Goal: Task Accomplishment & Management: Manage account settings

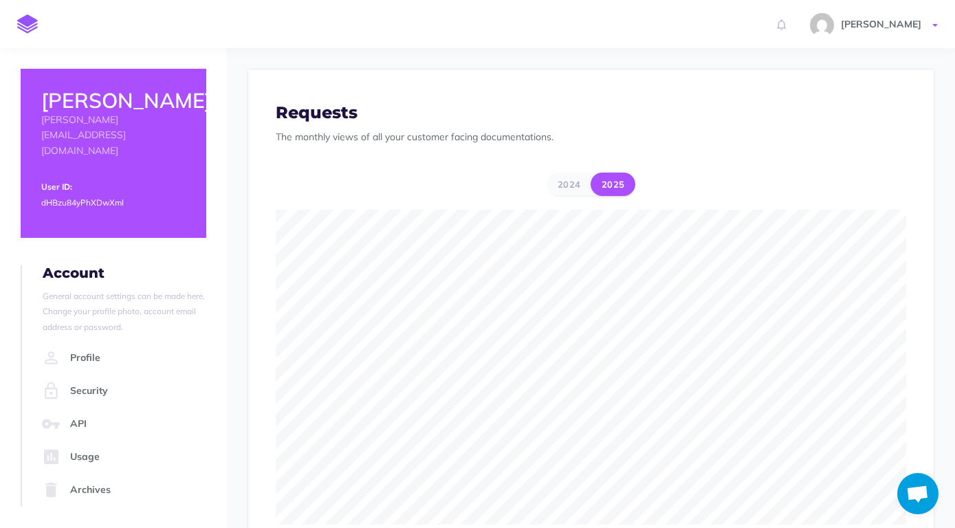
click at [882, 23] on span "[PERSON_NAME]" at bounding box center [881, 24] width 94 height 12
click at [33, 21] on img at bounding box center [27, 23] width 21 height 19
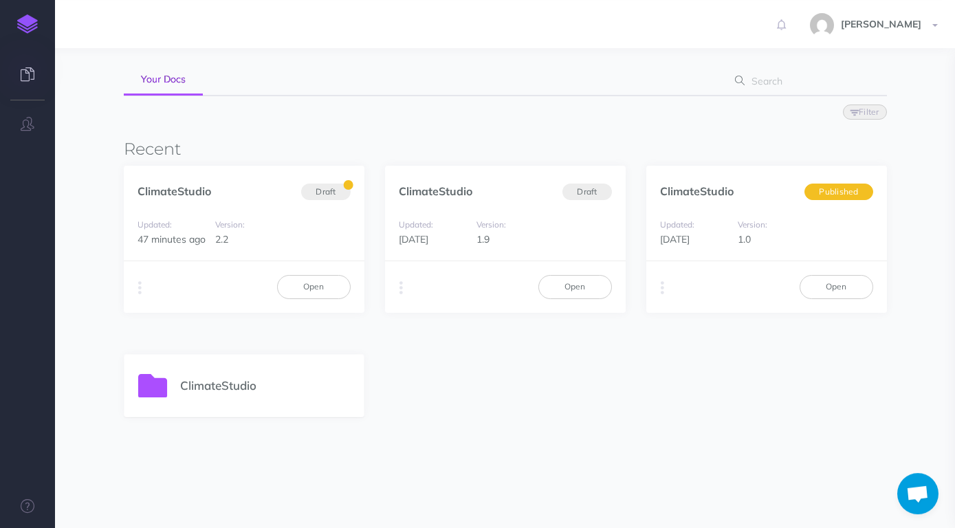
scroll to position [72, 0]
click at [253, 401] on div "ClimateStudio" at bounding box center [243, 387] width 239 height 62
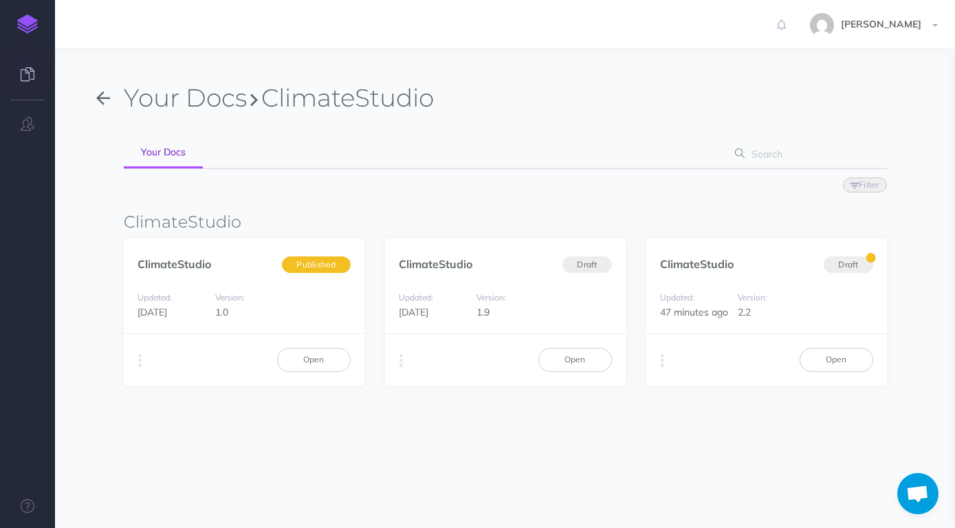
scroll to position [48, 0]
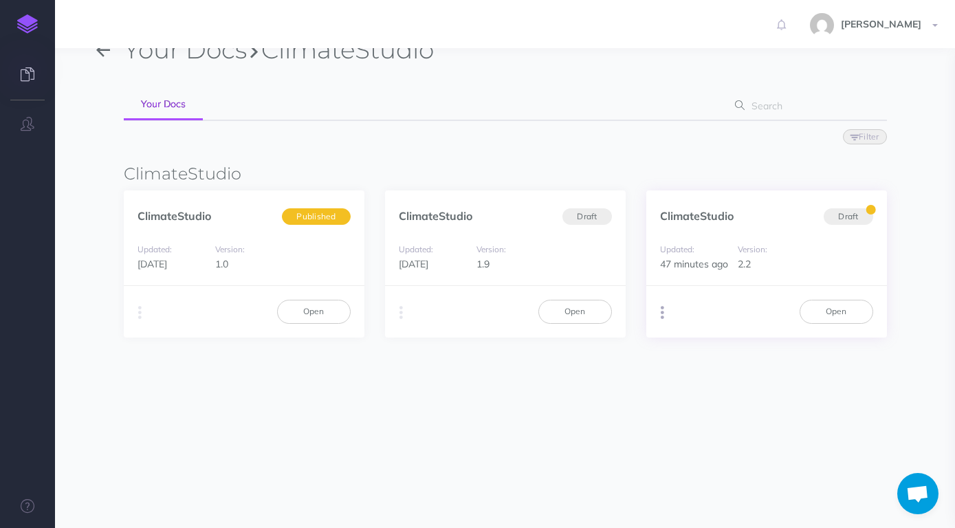
click at [662, 313] on icon "button" at bounding box center [662, 312] width 3 height 19
click at [536, 397] on section "Your Docs ClimateStudio Your Docs Filter Status Published Drafts Version 1.0 1.…" at bounding box center [505, 260] width 900 height 520
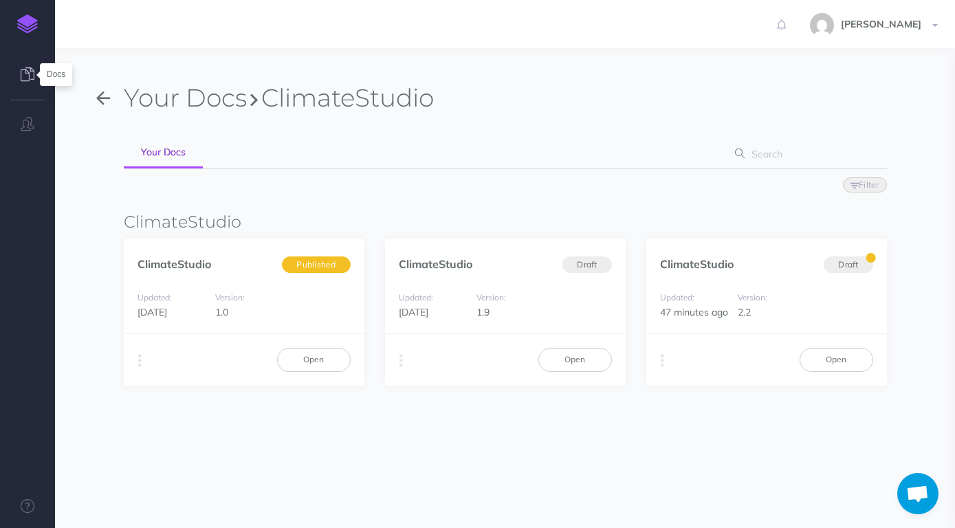
click at [29, 76] on icon at bounding box center [28, 74] width 14 height 14
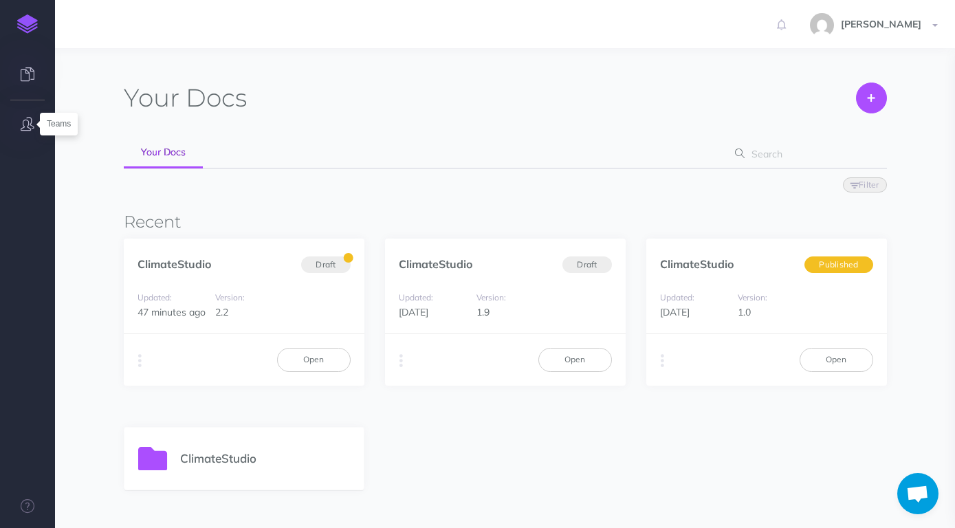
click at [29, 121] on icon "button" at bounding box center [28, 124] width 14 height 14
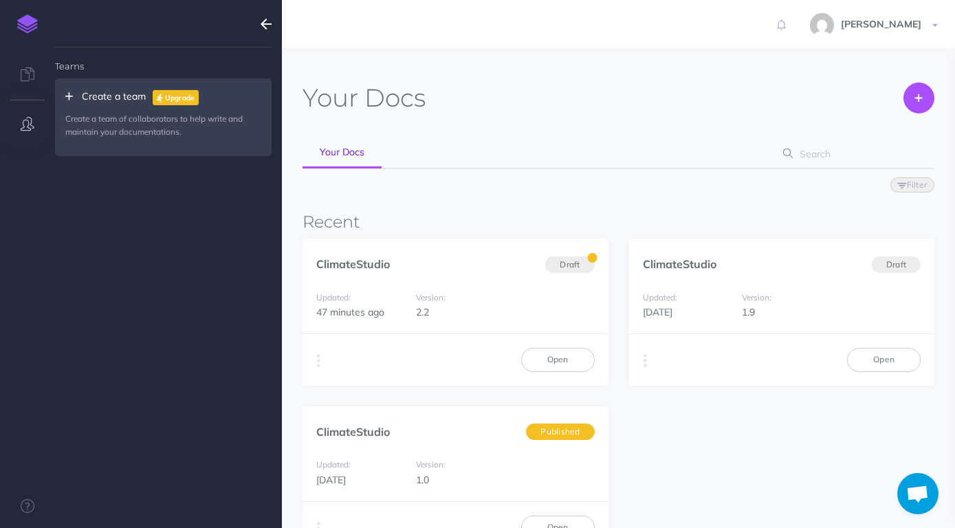
click at [261, 27] on button "button" at bounding box center [266, 24] width 32 height 48
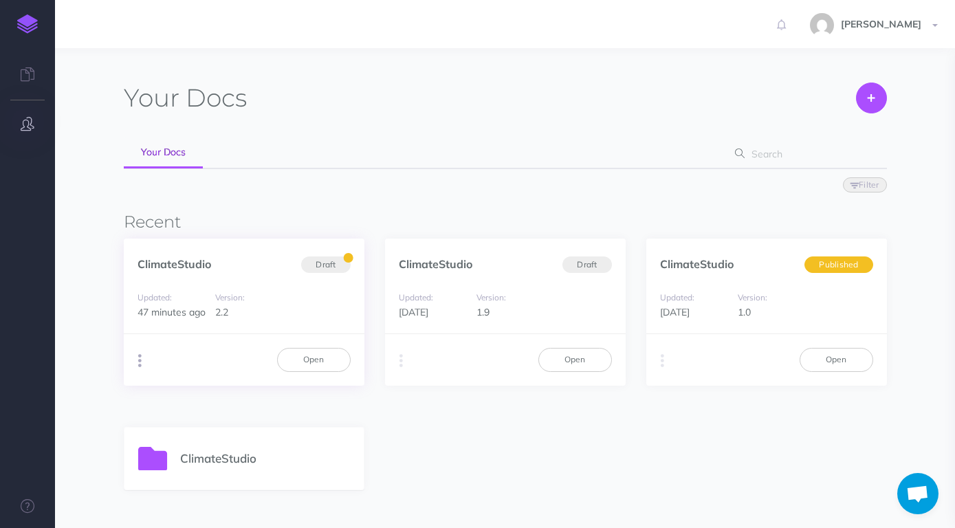
click at [139, 358] on icon "button" at bounding box center [139, 360] width 3 height 19
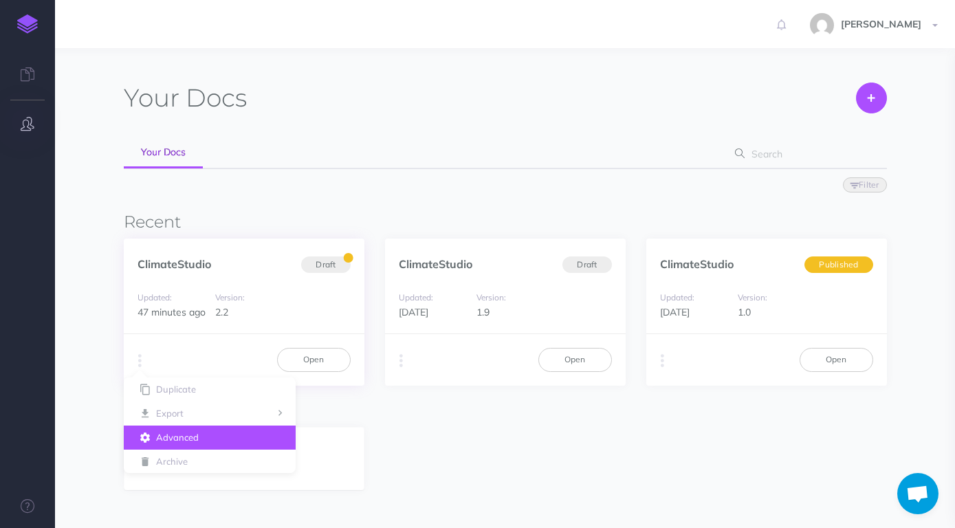
click at [201, 442] on button "Advanced" at bounding box center [210, 438] width 172 height 24
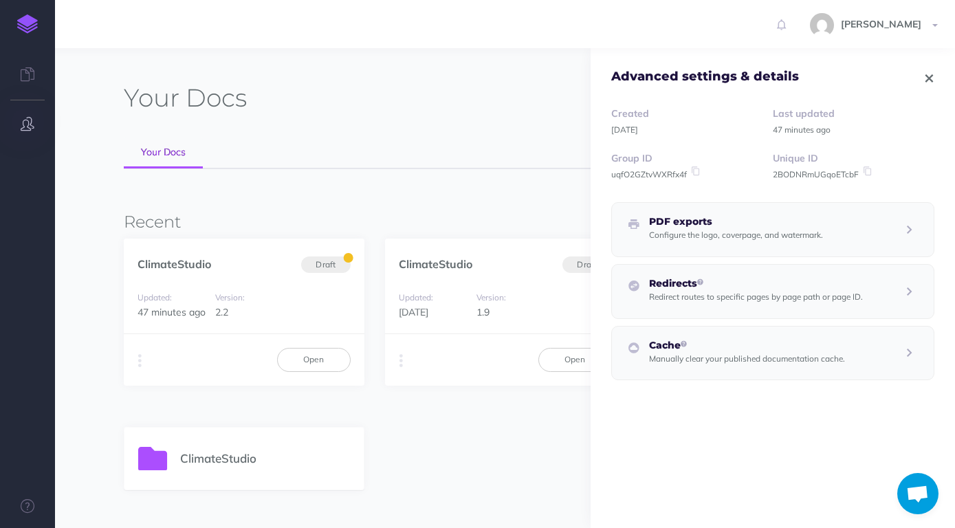
click at [507, 437] on div "ClimateStudio" at bounding box center [505, 458] width 763 height 63
click at [933, 78] on icon "button" at bounding box center [930, 79] width 8 height 10
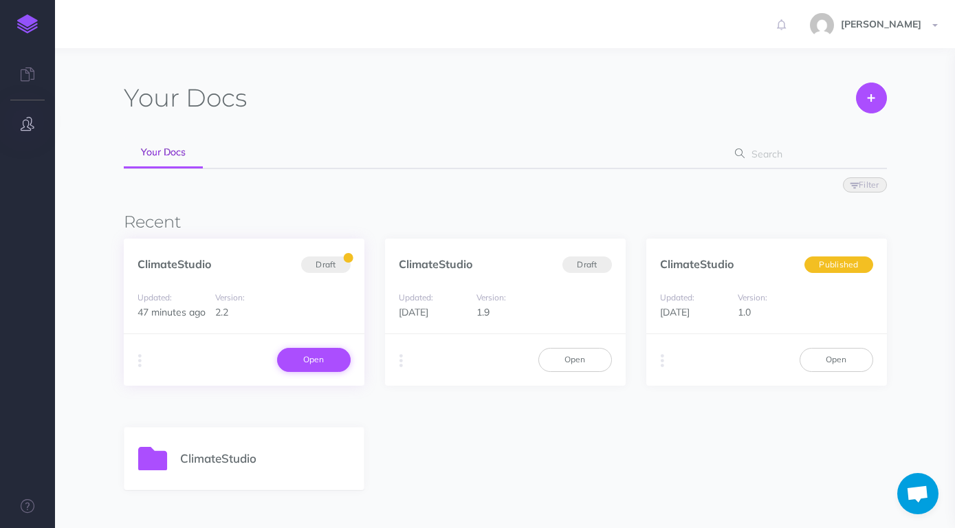
click at [303, 362] on link "Open" at bounding box center [314, 359] width 74 height 23
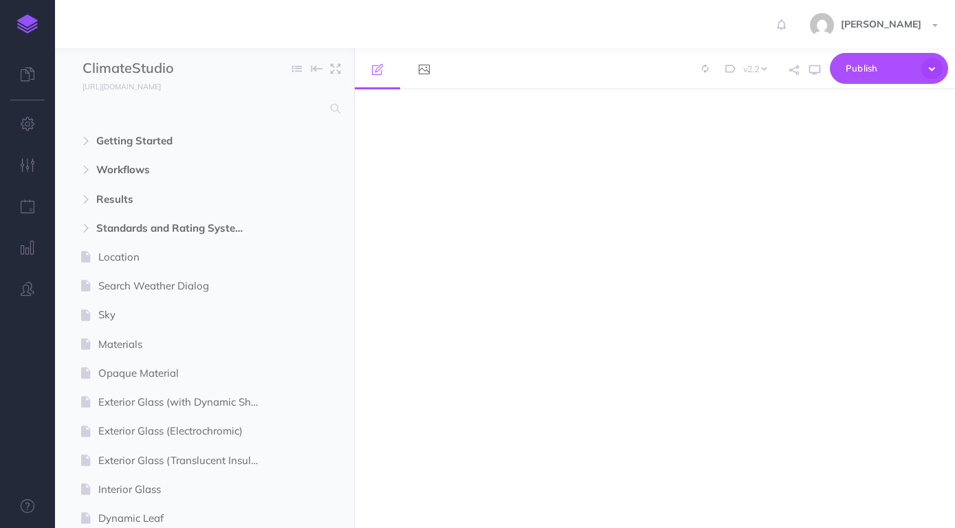
select select "2.2"
select select "null"
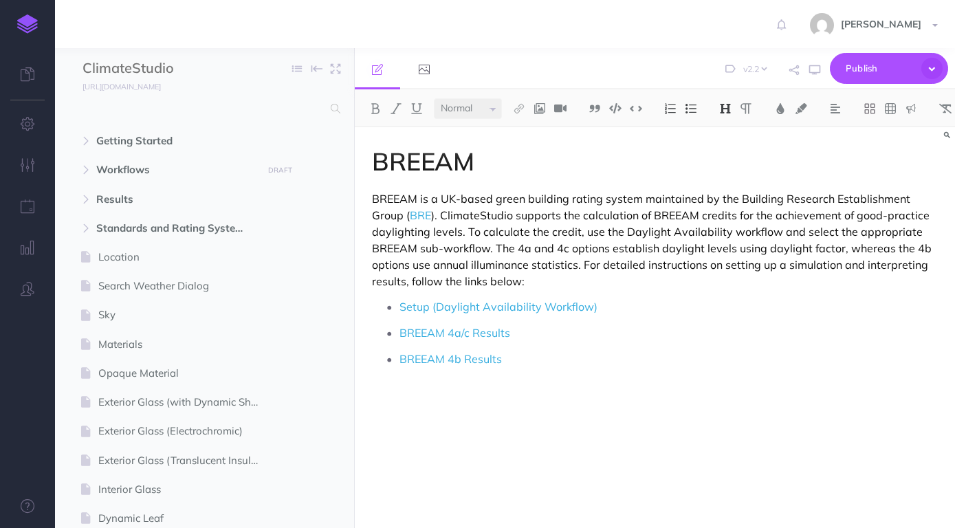
select select
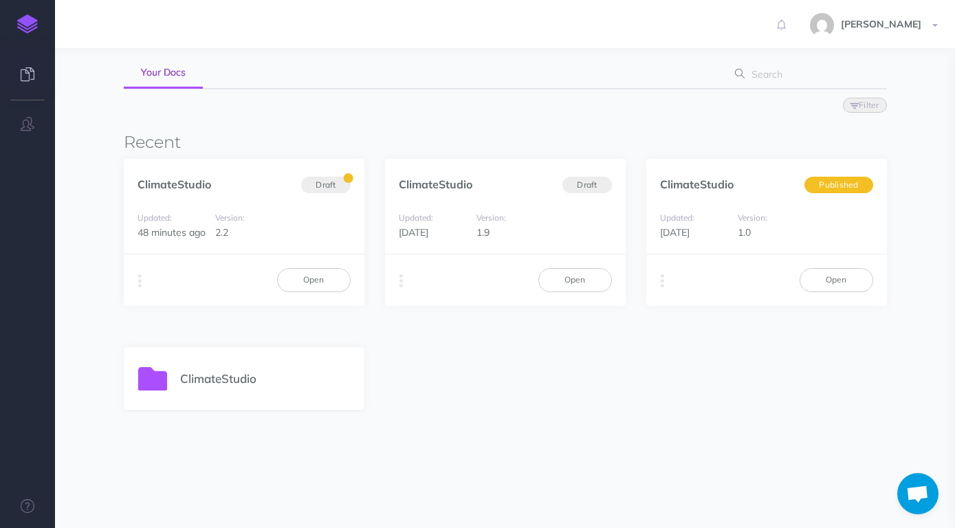
scroll to position [80, 0]
click at [369, 449] on div "Your Docs Create Import Your Docs Filter Status Published Drafts Recent Climate…" at bounding box center [505, 227] width 763 height 449
click at [488, 435] on div "Your Docs Create Import Your Docs Filter Status Published Drafts Recent Climate…" at bounding box center [505, 227] width 763 height 449
click at [402, 281] on icon "button" at bounding box center [401, 281] width 3 height 19
click at [487, 457] on div "Your Docs Create Import Your Docs Filter Status Published Drafts Recent Climate…" at bounding box center [505, 241] width 784 height 504
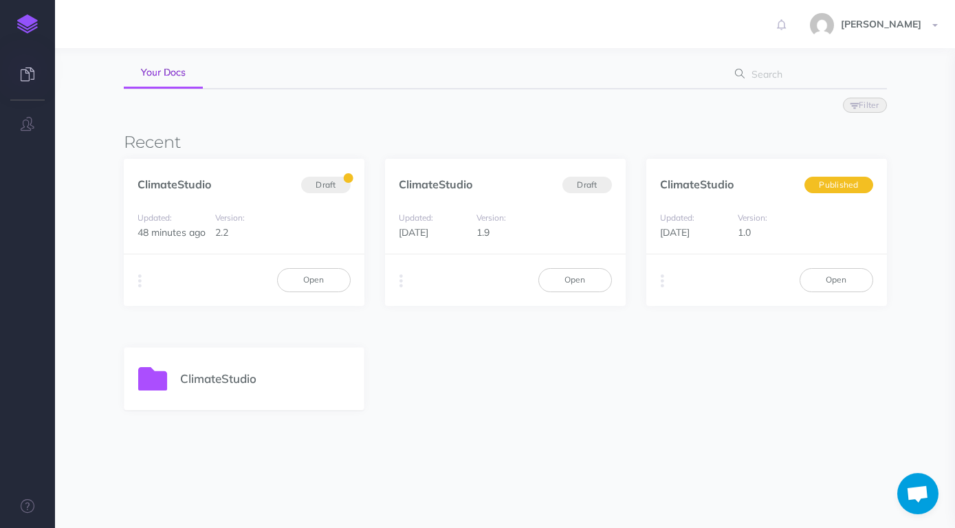
click at [303, 482] on div "Your Docs Create Import Your Docs Filter Status Published Drafts Recent Climate…" at bounding box center [505, 241] width 784 height 504
click at [503, 391] on div "ClimateStudio" at bounding box center [505, 378] width 763 height 63
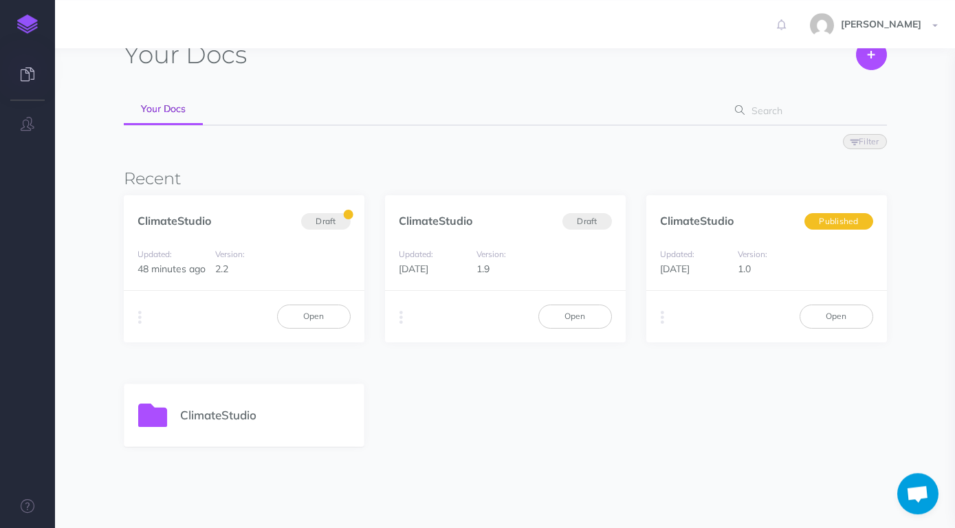
scroll to position [42, 0]
click at [838, 318] on link "Open" at bounding box center [837, 317] width 74 height 23
click at [660, 320] on button "button" at bounding box center [662, 319] width 13 height 21
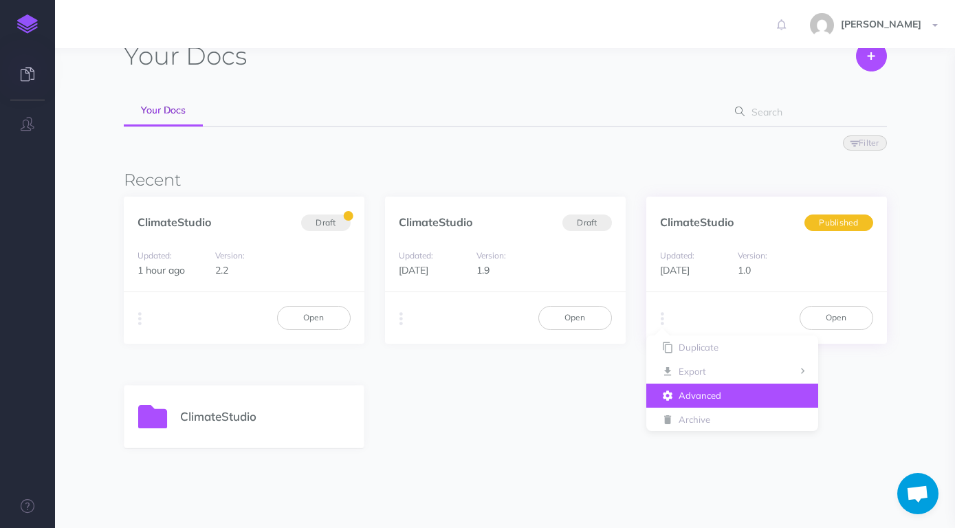
click at [688, 397] on button "Advanced" at bounding box center [732, 396] width 172 height 24
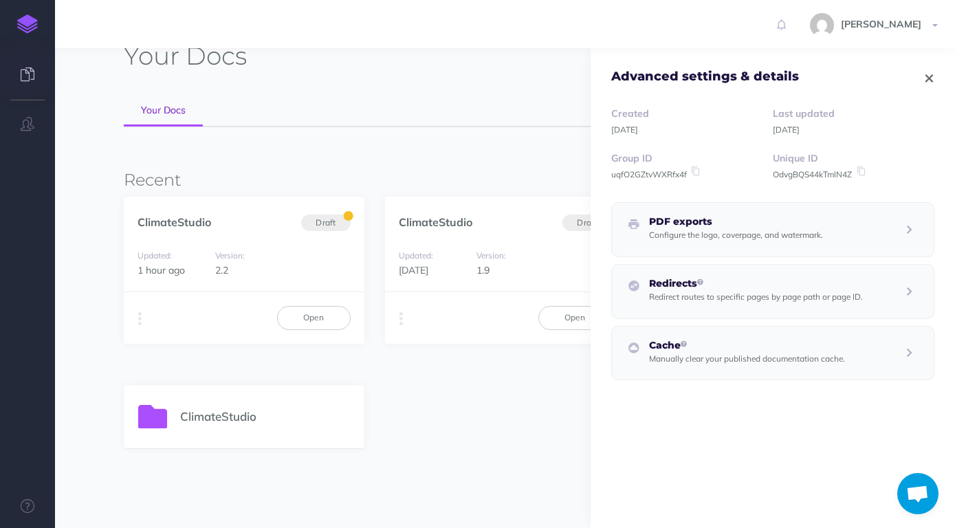
click at [931, 76] on icon "button" at bounding box center [930, 79] width 8 height 10
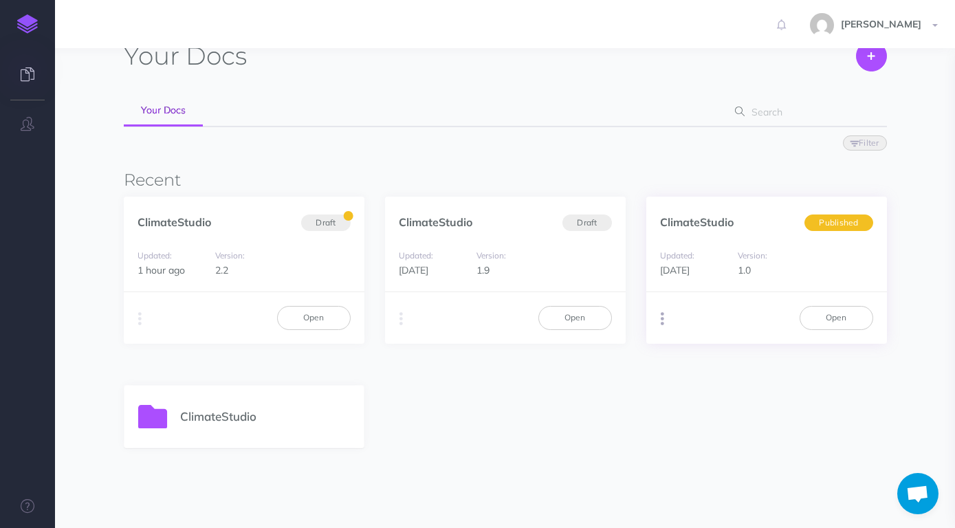
click at [660, 320] on button "button" at bounding box center [662, 319] width 13 height 21
click at [695, 420] on button "Archive" at bounding box center [732, 420] width 172 height 24
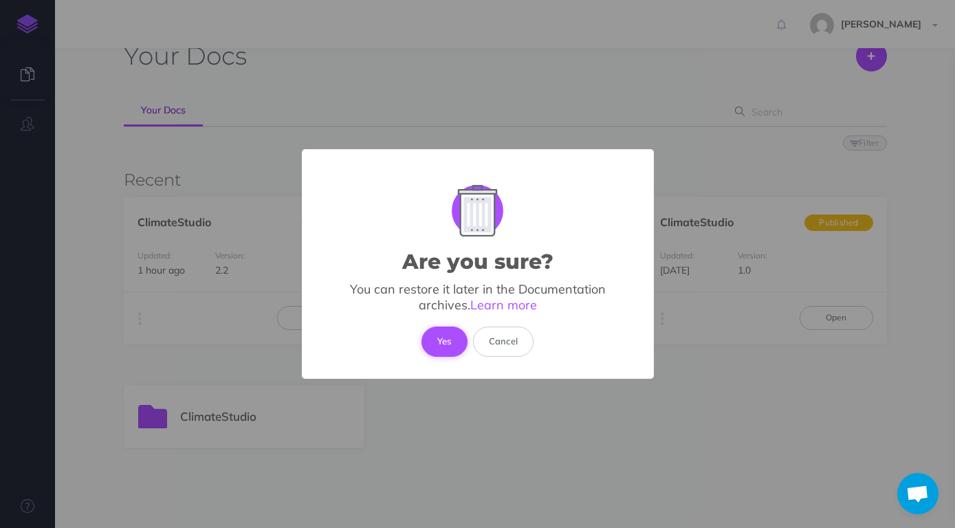
click at [446, 343] on button "Yes" at bounding box center [445, 342] width 46 height 30
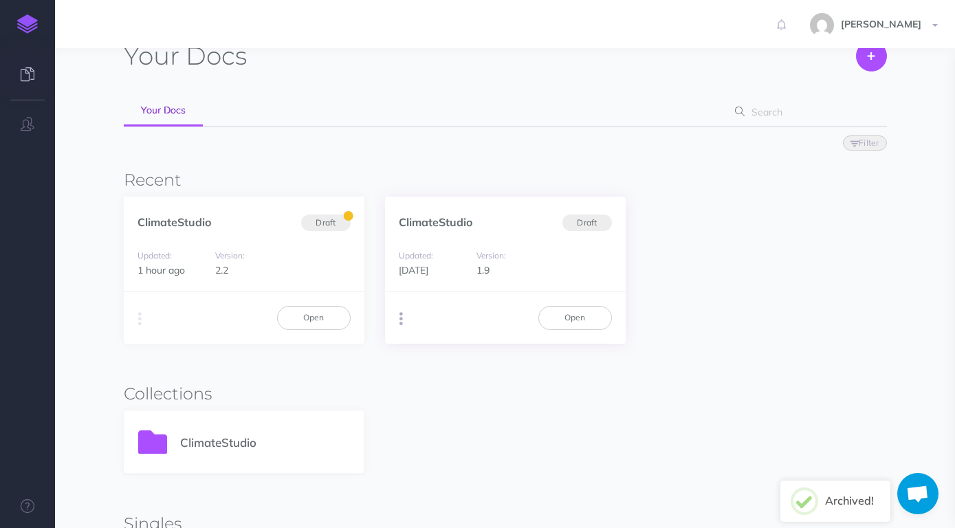
click at [401, 321] on icon "button" at bounding box center [401, 318] width 3 height 19
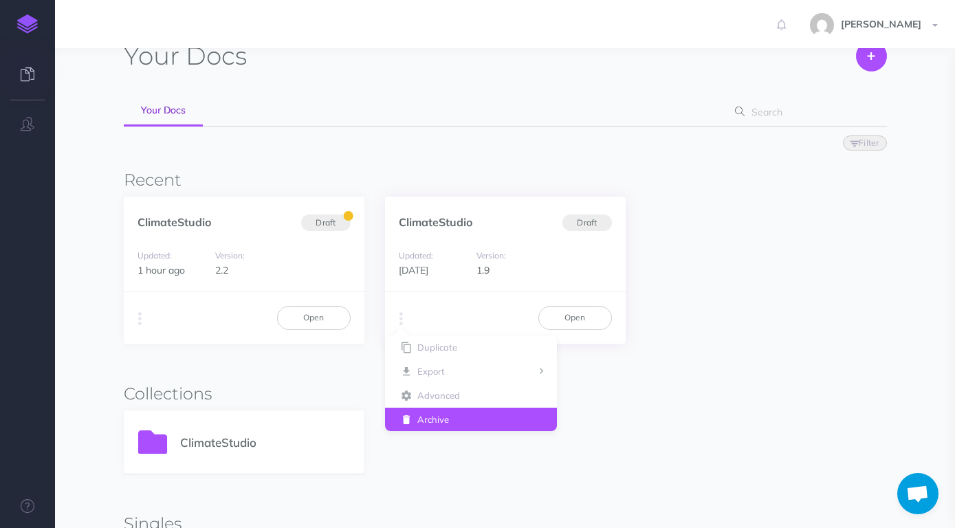
click at [444, 420] on button "Archive" at bounding box center [471, 420] width 172 height 24
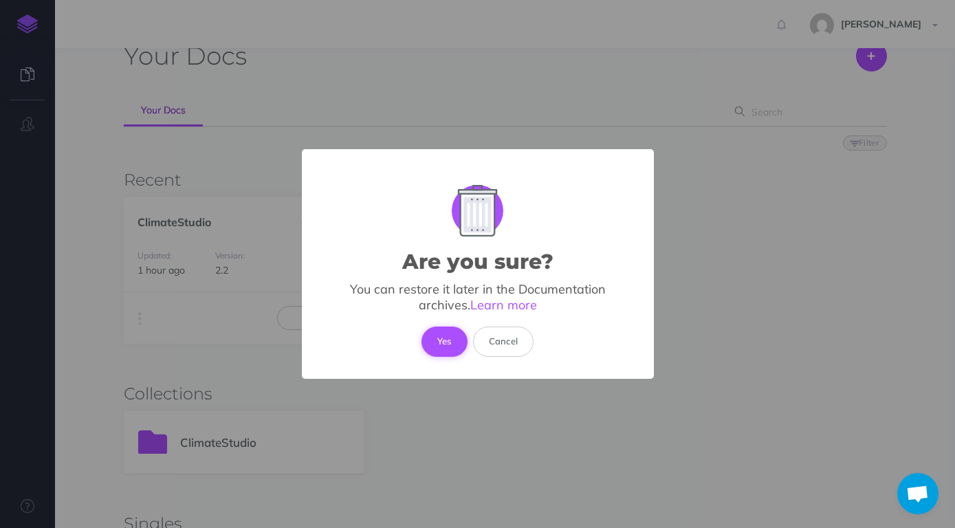
click at [448, 343] on button "Yes" at bounding box center [445, 342] width 46 height 30
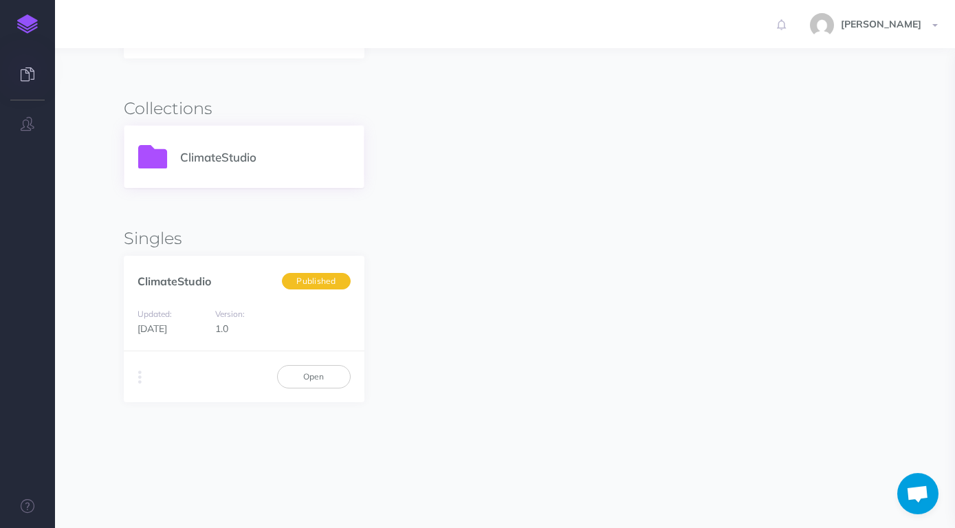
scroll to position [384, 0]
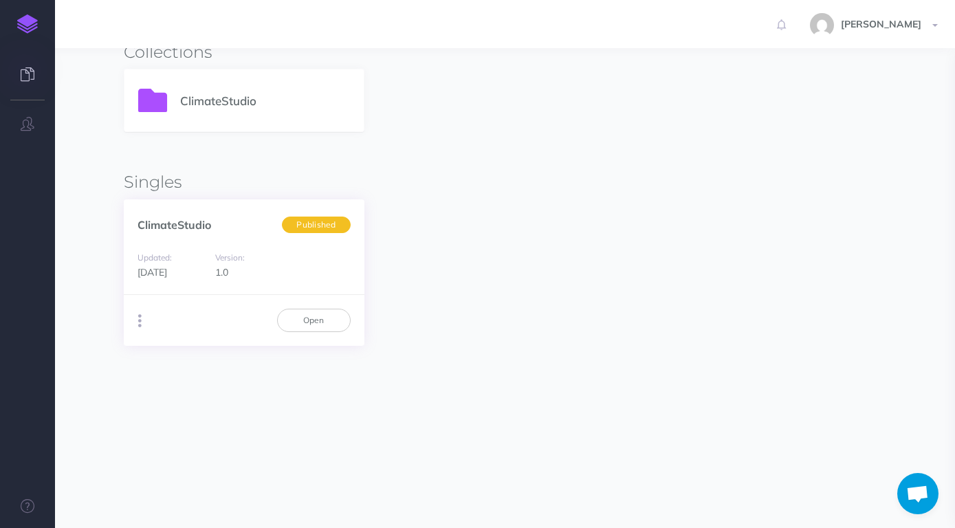
click at [134, 320] on button "button" at bounding box center [139, 321] width 13 height 21
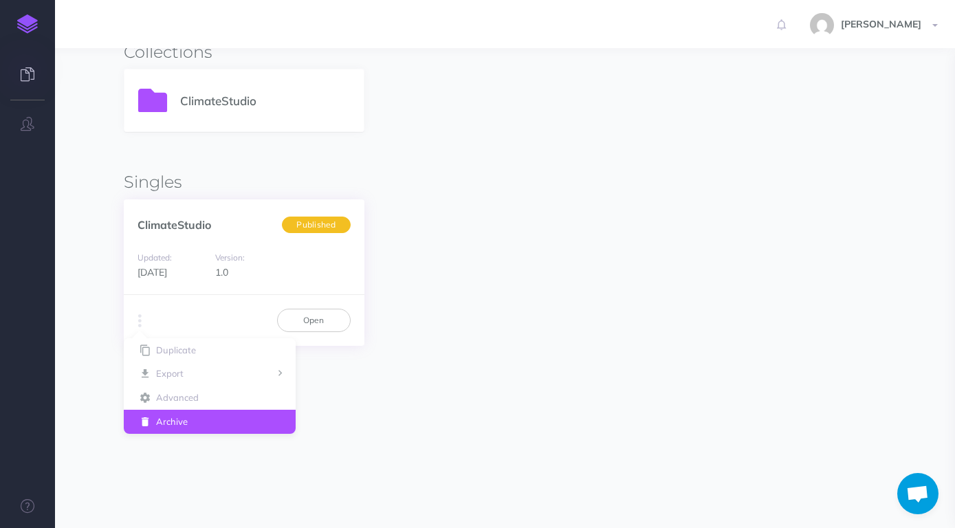
click at [201, 418] on button "Archive" at bounding box center [210, 422] width 172 height 24
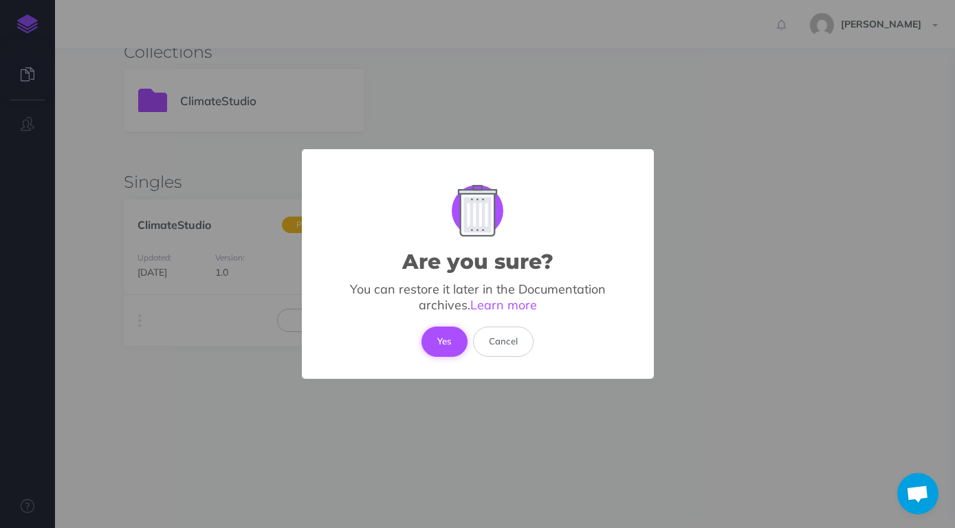
click at [457, 336] on button "Yes" at bounding box center [445, 342] width 46 height 30
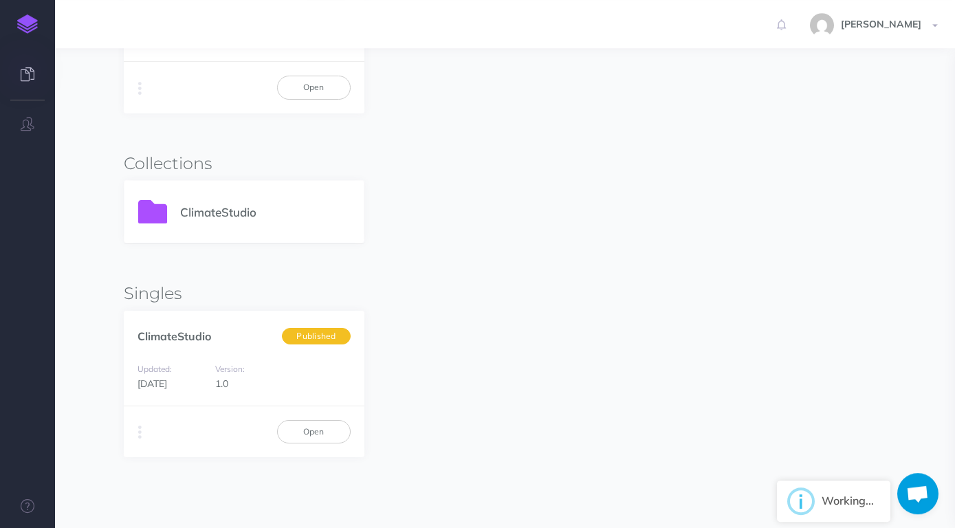
scroll to position [0, 0]
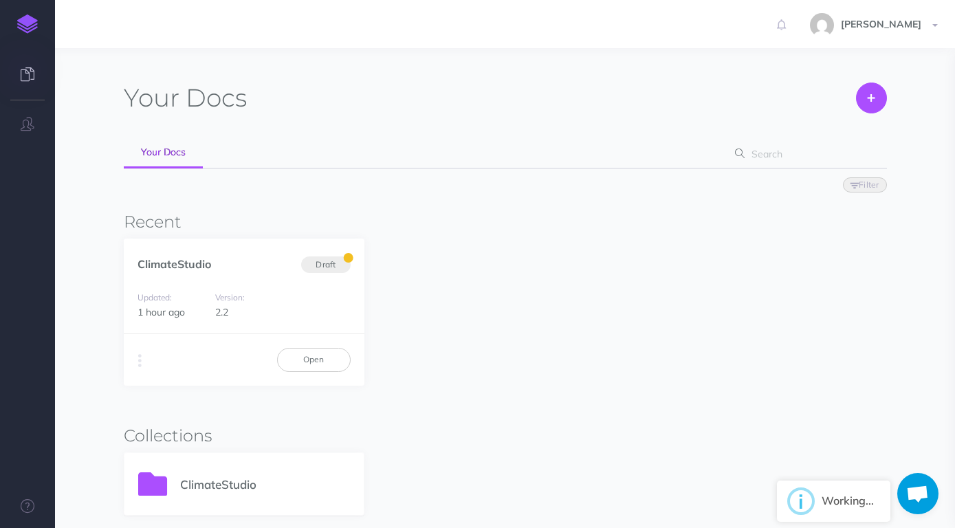
click at [483, 307] on div "ClimateStudio Draft Updated: 1 hour ago Version: 2.2 Duplicate Export PDF Beta …" at bounding box center [505, 312] width 763 height 147
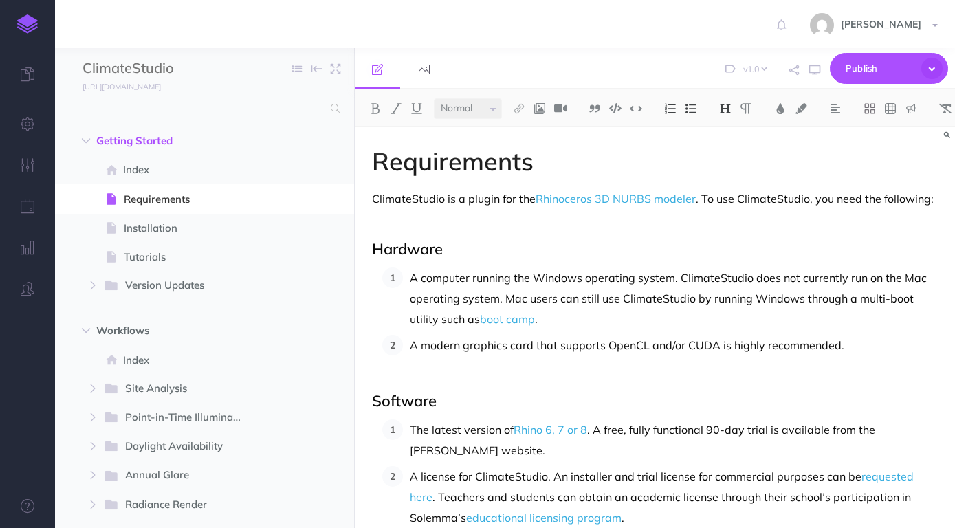
select select "null"
select select
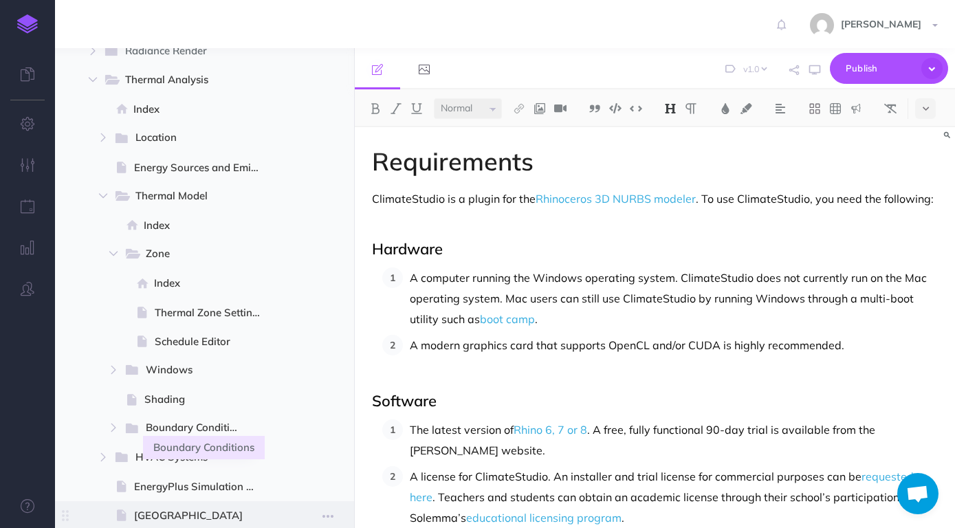
scroll to position [418, 0]
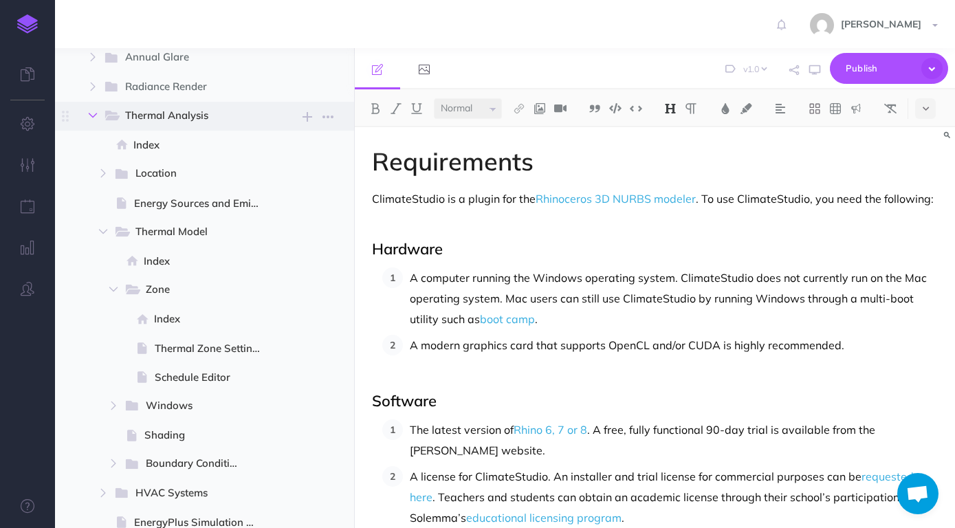
click at [92, 114] on icon "button" at bounding box center [93, 115] width 8 height 8
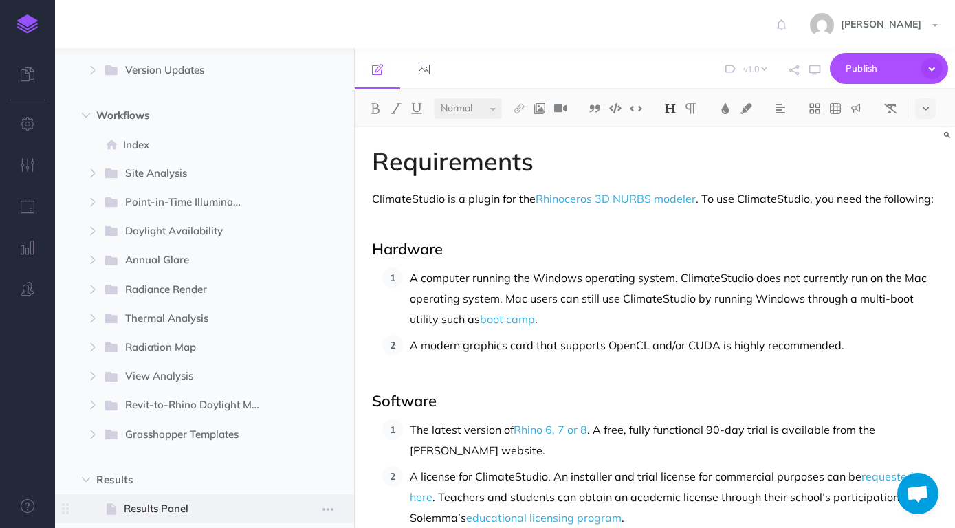
scroll to position [0, 0]
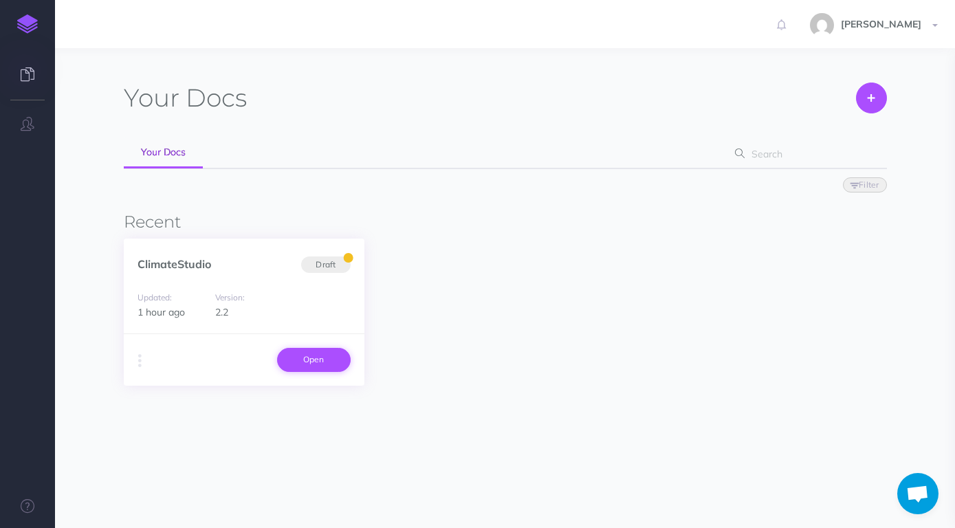
click at [308, 362] on link "Open" at bounding box center [314, 359] width 74 height 23
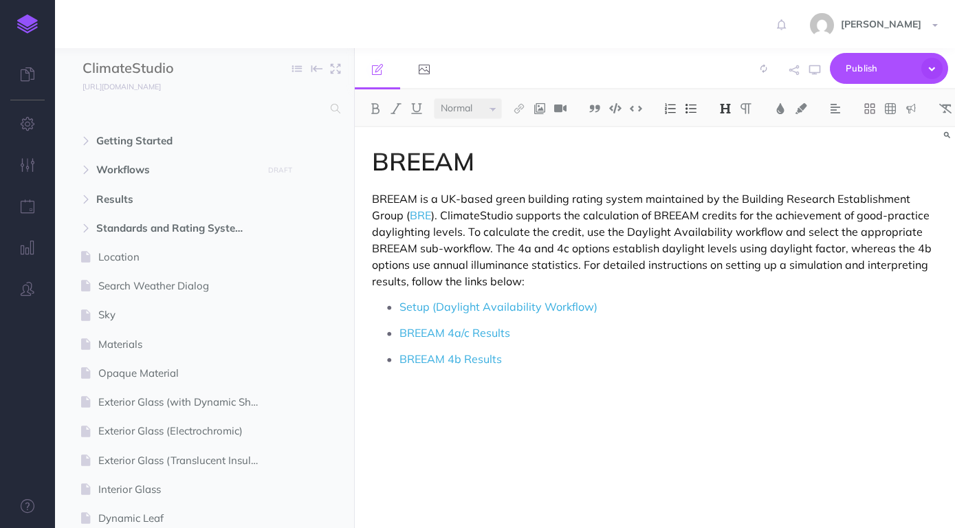
select select "null"
select select
click at [28, 250] on icon "button" at bounding box center [28, 248] width 14 height 14
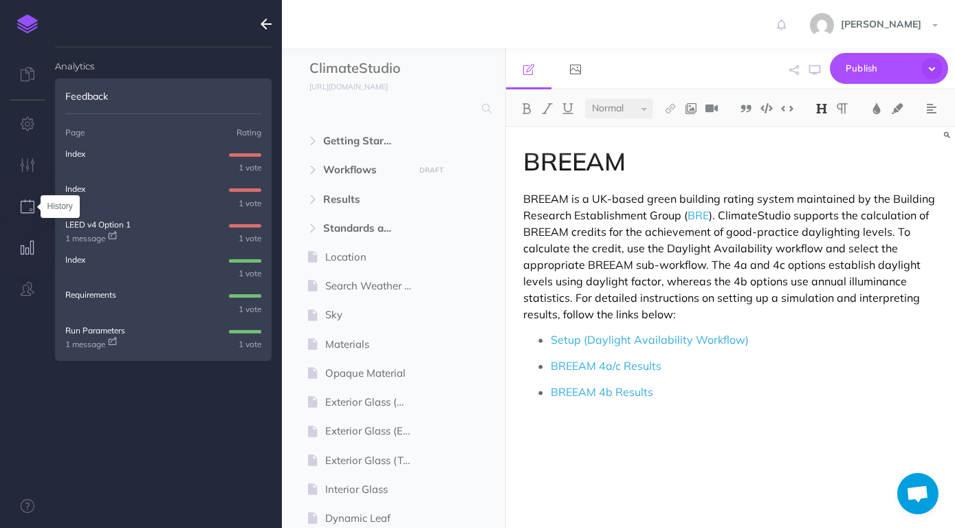
click at [25, 203] on icon "button" at bounding box center [28, 206] width 14 height 14
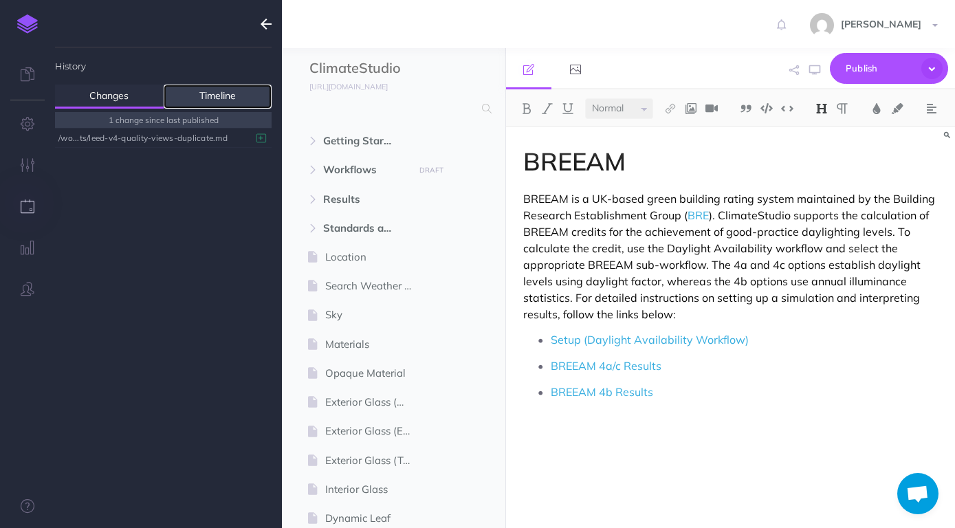
click at [206, 94] on link "Timeline" at bounding box center [218, 97] width 109 height 24
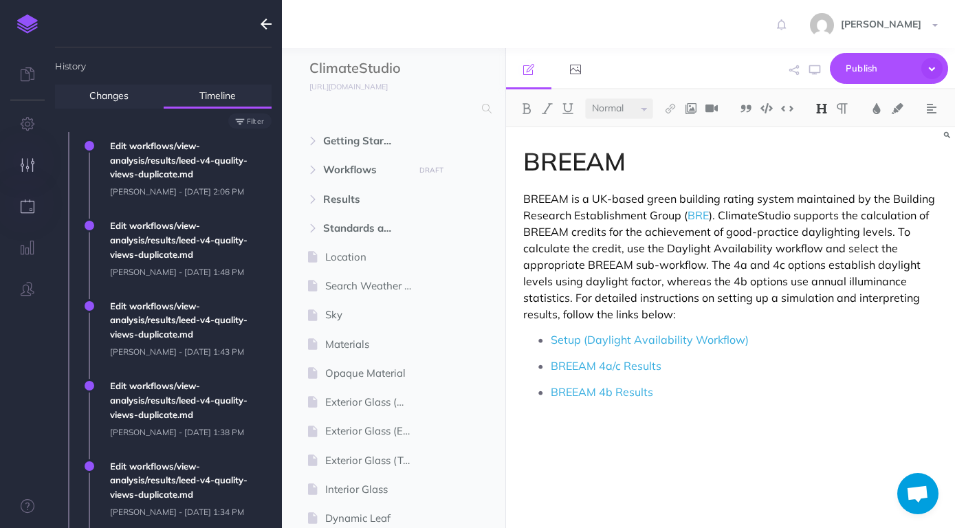
click at [27, 165] on icon "button" at bounding box center [28, 165] width 14 height 14
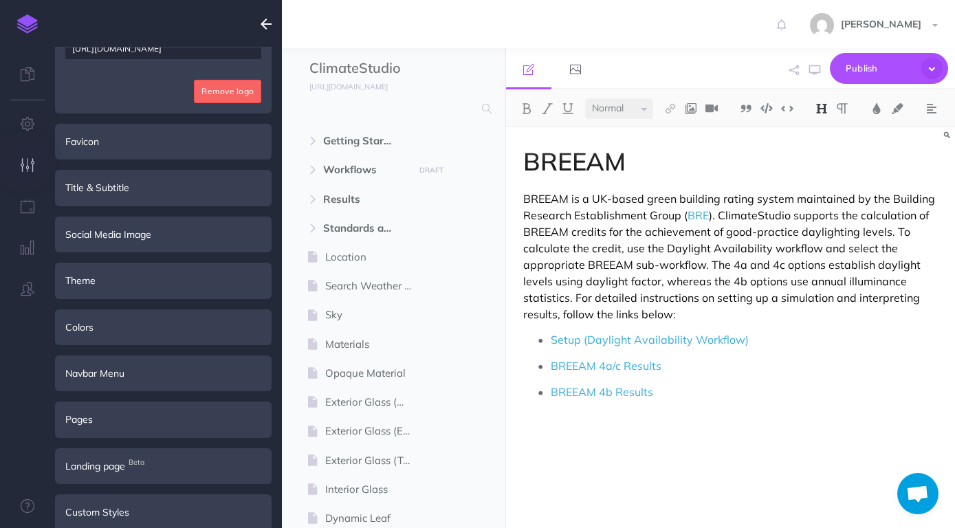
scroll to position [274, 0]
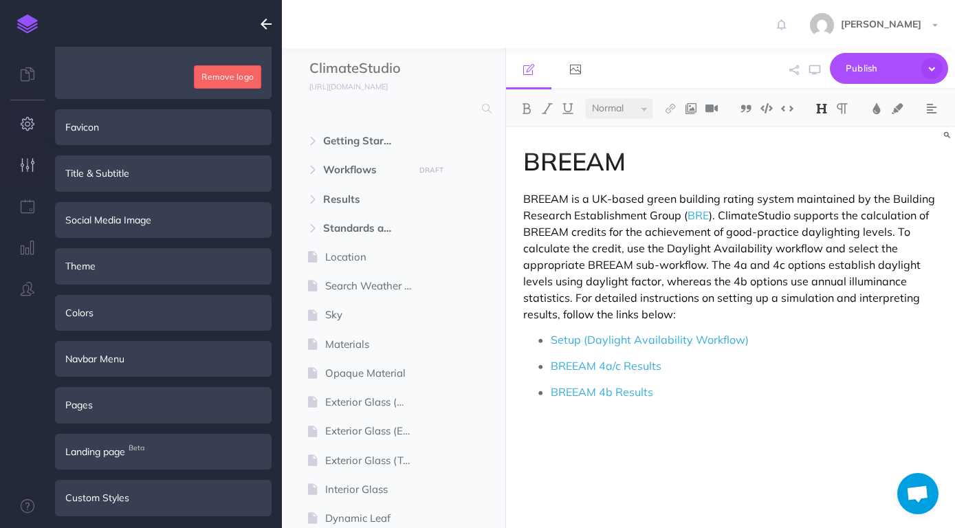
click at [30, 129] on icon "button" at bounding box center [28, 124] width 14 height 14
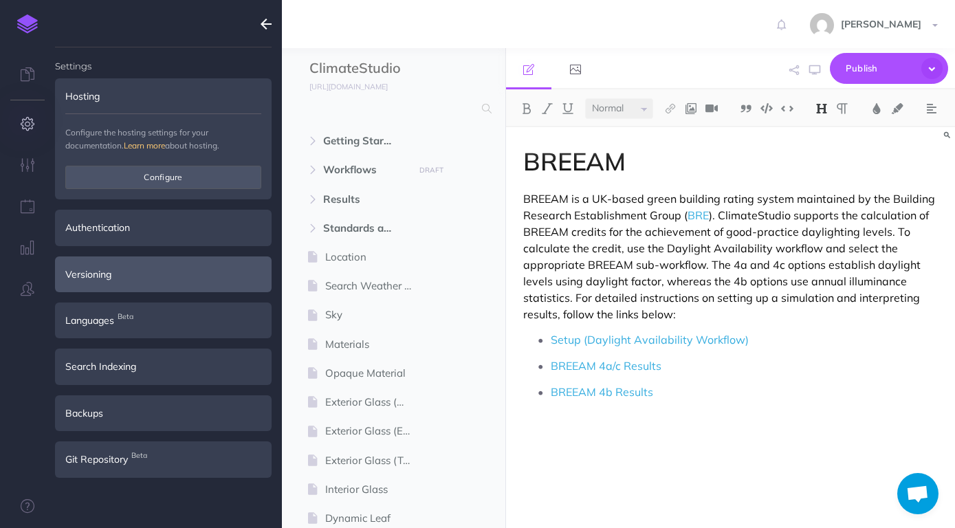
click at [124, 278] on div "Versioning" at bounding box center [163, 275] width 217 height 36
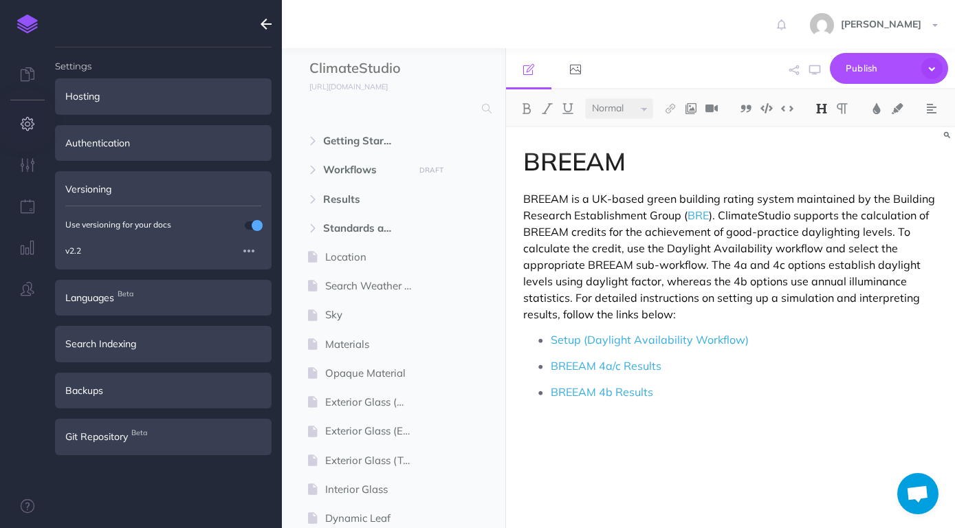
click at [256, 224] on span at bounding box center [257, 225] width 11 height 11
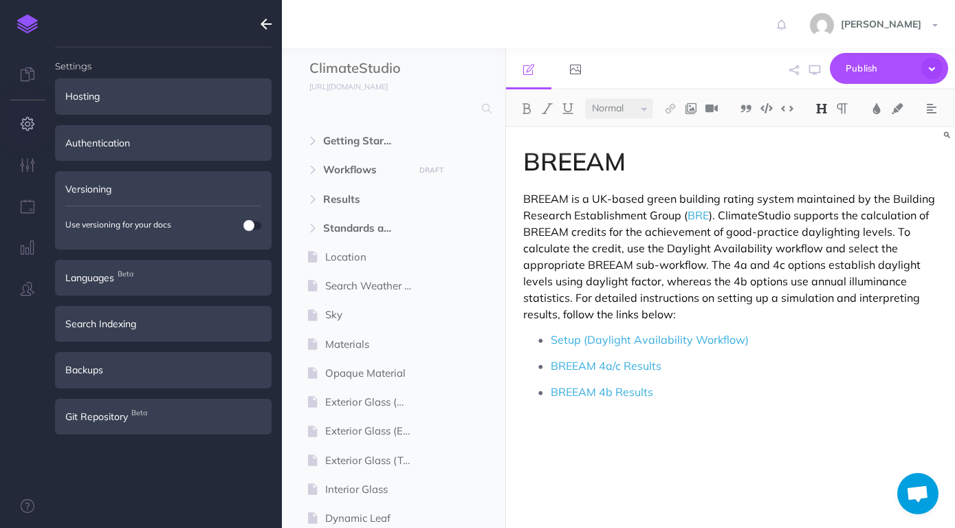
click at [111, 186] on div "Versioning" at bounding box center [163, 189] width 217 height 36
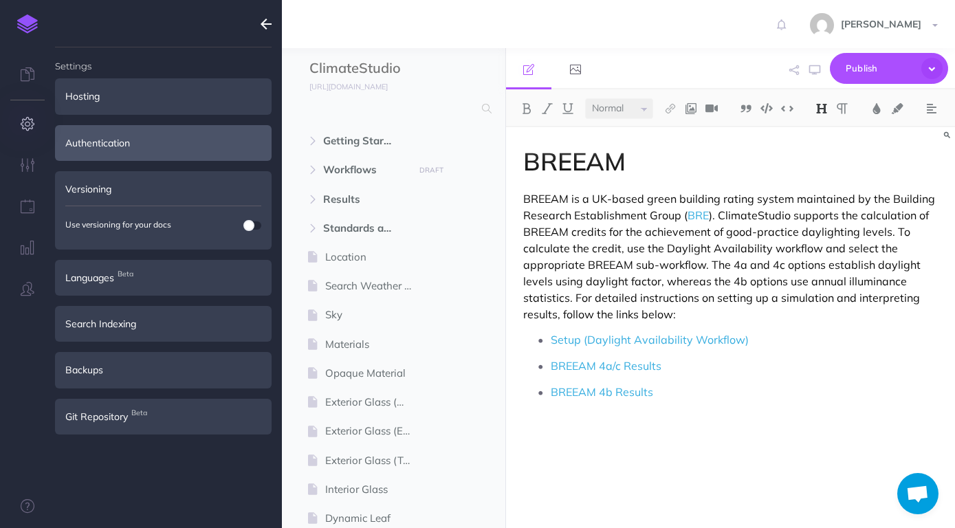
click at [129, 151] on div "Authentication" at bounding box center [163, 143] width 217 height 36
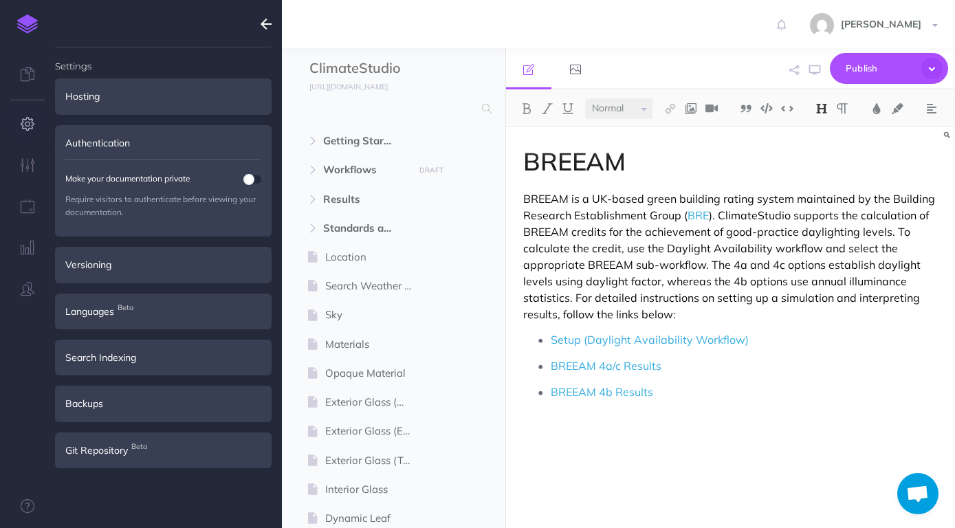
click at [120, 148] on div "Authentication" at bounding box center [163, 143] width 217 height 36
click at [263, 23] on icon "button" at bounding box center [266, 24] width 11 height 17
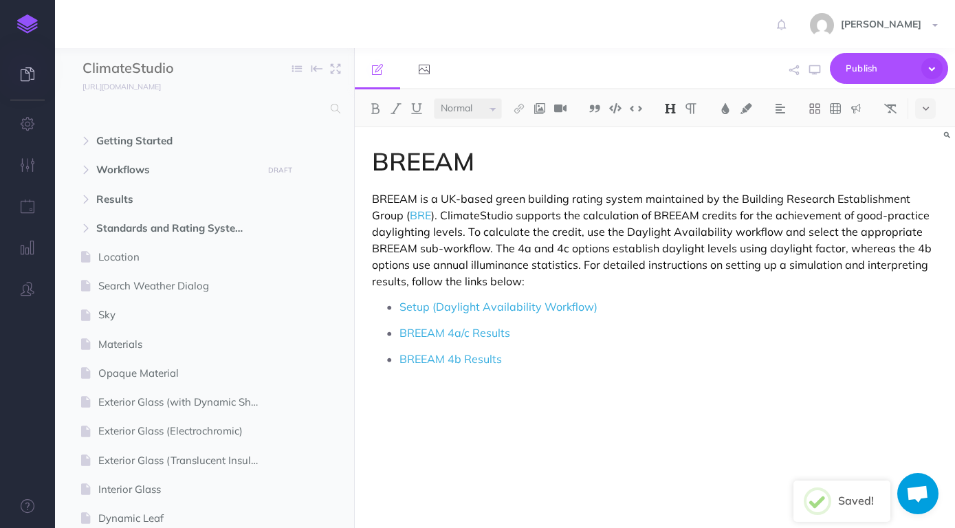
click at [23, 71] on icon at bounding box center [28, 74] width 14 height 14
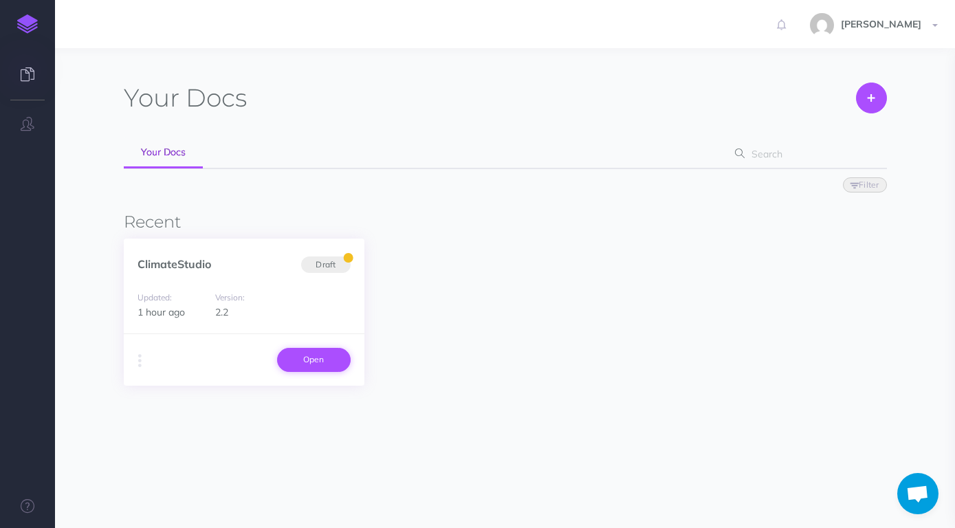
click at [318, 356] on link "Open" at bounding box center [314, 359] width 74 height 23
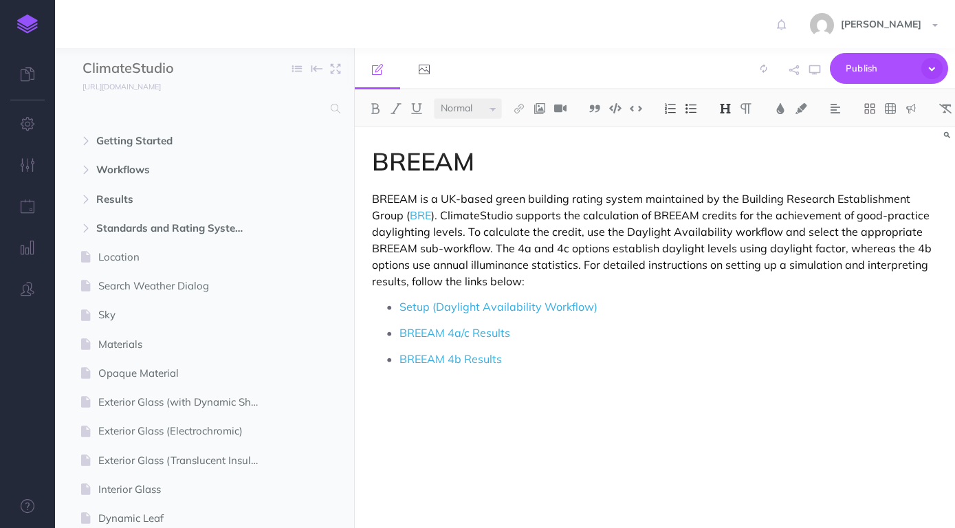
select select "null"
select select
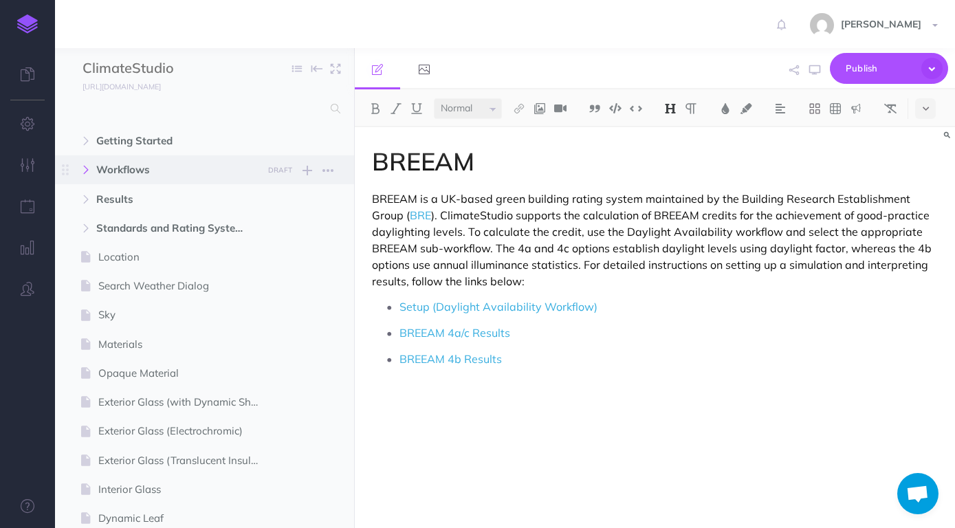
click at [89, 174] on icon "button" at bounding box center [86, 170] width 8 height 8
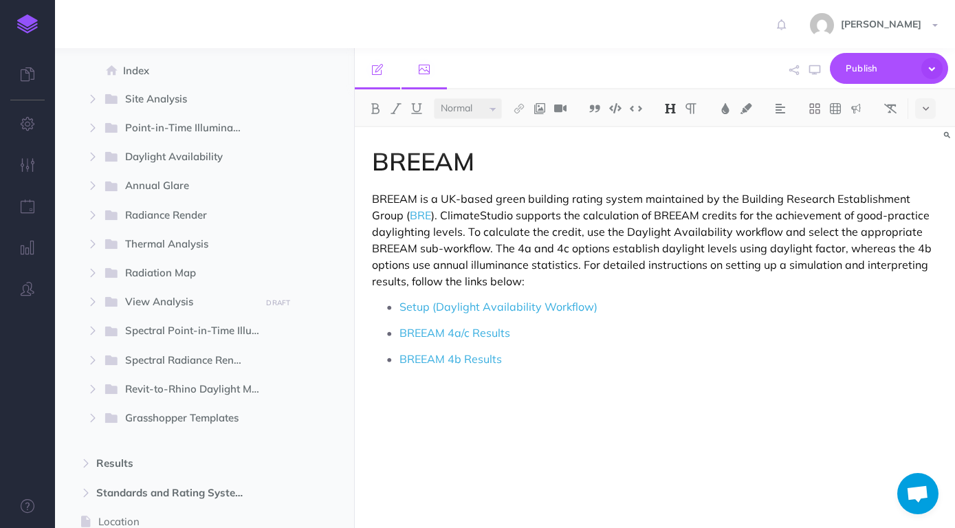
scroll to position [129, 0]
click at [434, 57] on link at bounding box center [424, 68] width 45 height 41
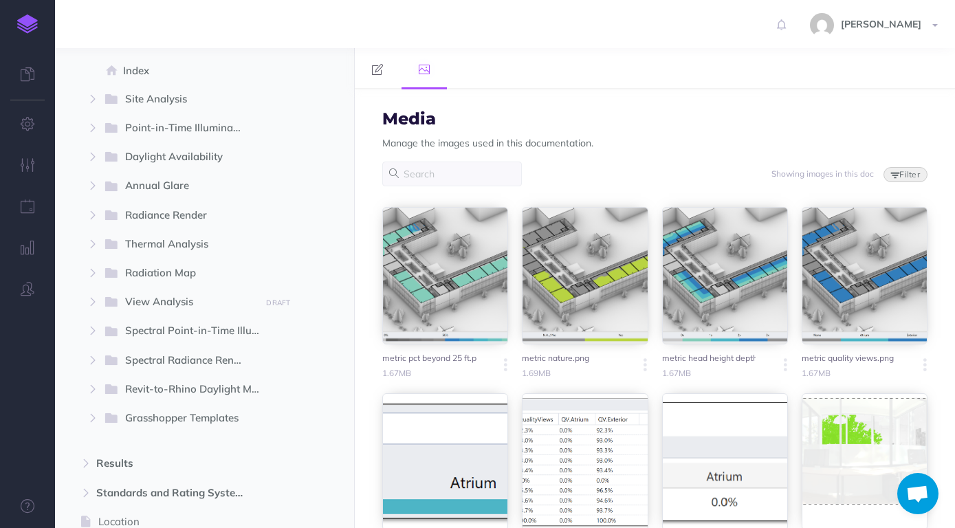
click at [906, 173] on button "Filter" at bounding box center [906, 174] width 44 height 15
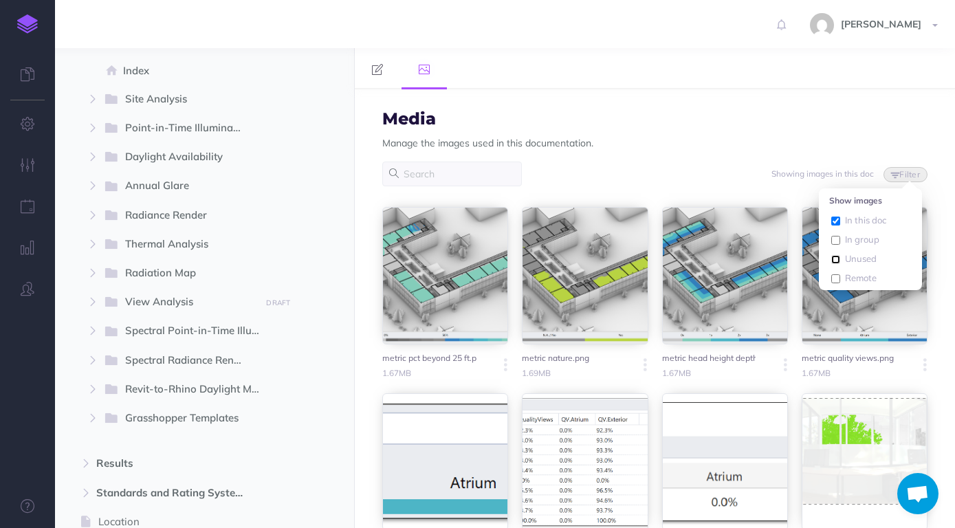
click at [838, 257] on input "Unused" at bounding box center [835, 259] width 9 height 9
checkbox input "true"
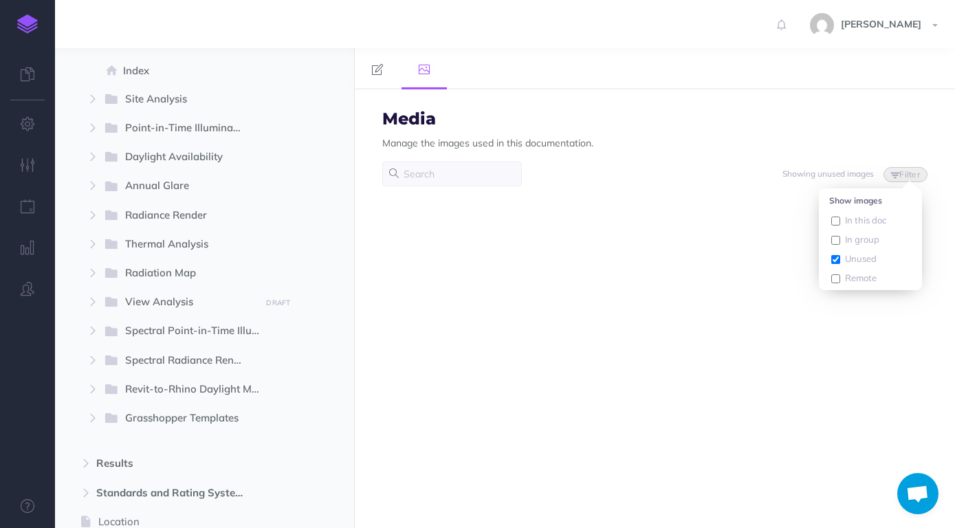
click at [716, 194] on div "Media Manage the images used in this documentation. Showing unused images Filte…" at bounding box center [655, 158] width 566 height 97
click at [912, 177] on button "Filter" at bounding box center [906, 174] width 44 height 15
click at [836, 220] on input "In this doc" at bounding box center [835, 221] width 9 height 9
checkbox input "true"
checkbox input "false"
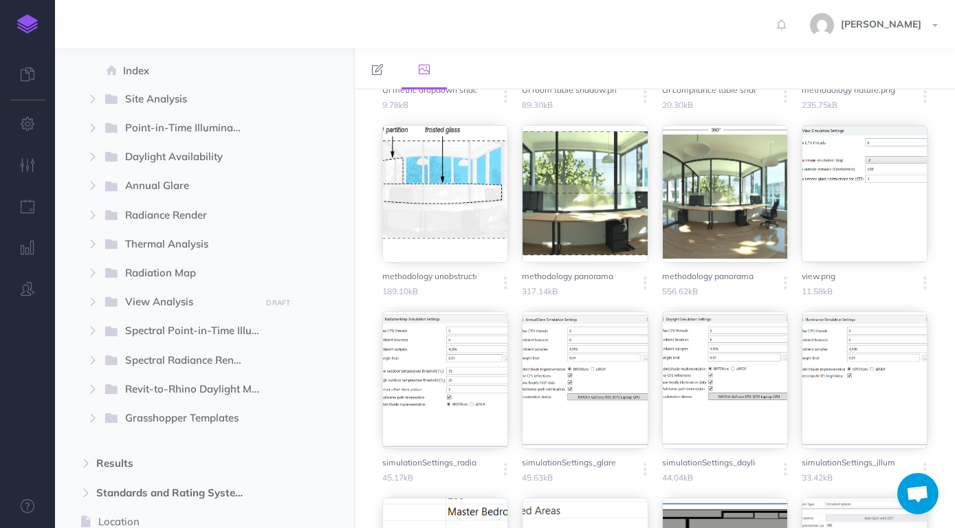
scroll to position [0, 0]
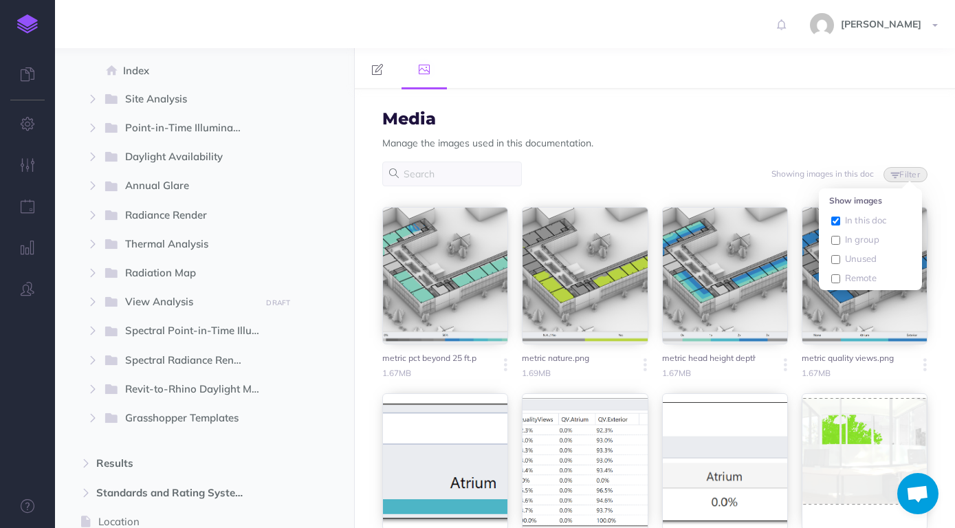
click at [708, 161] on div "Media Manage the images used in this documentation." at bounding box center [654, 136] width 545 height 52
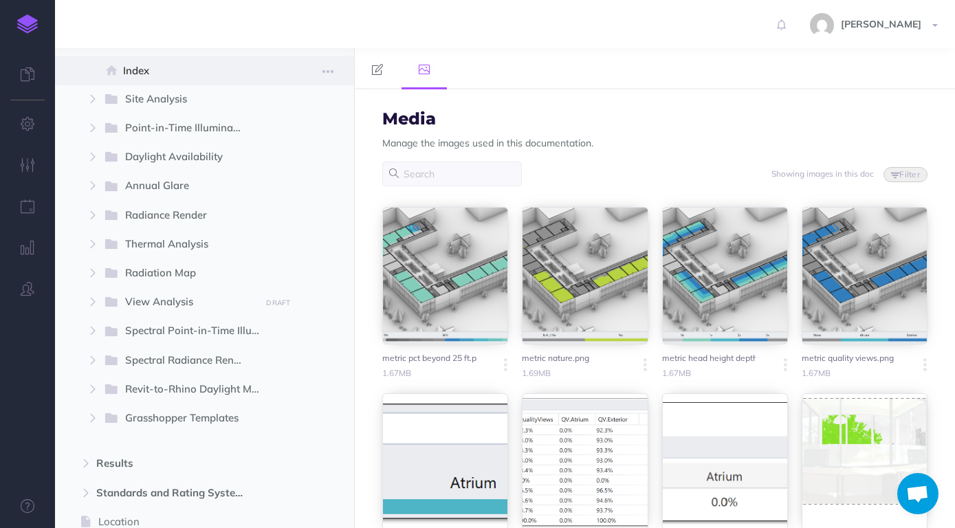
click at [171, 74] on span "Index" at bounding box center [197, 71] width 149 height 17
select select "null"
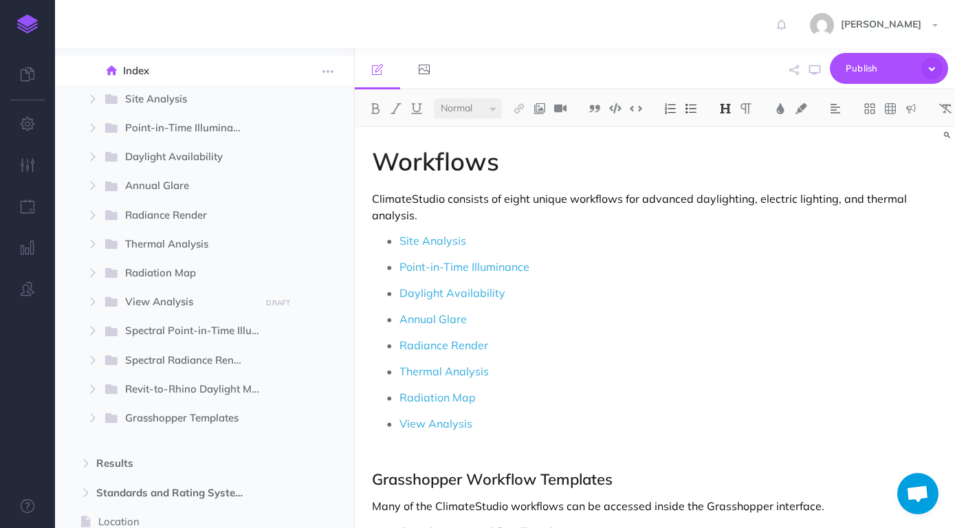
select select
click at [426, 68] on icon at bounding box center [424, 69] width 11 height 11
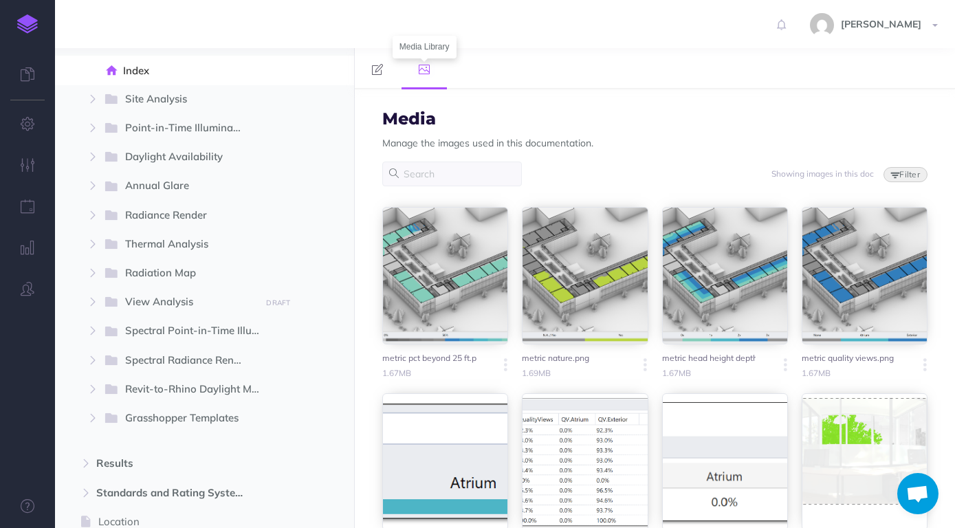
click at [889, 169] on button "Filter" at bounding box center [906, 174] width 44 height 15
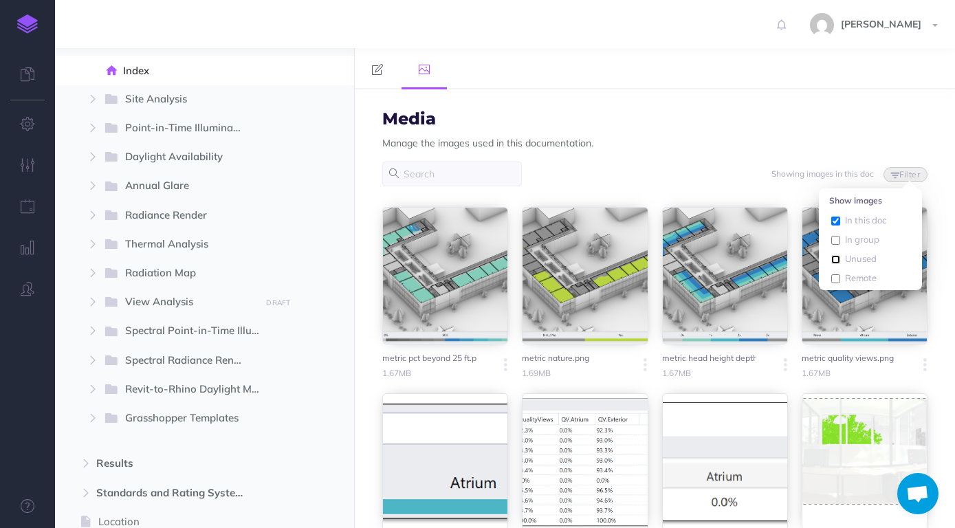
click at [839, 260] on input "Unused" at bounding box center [835, 259] width 9 height 9
checkbox input "true"
checkbox input "false"
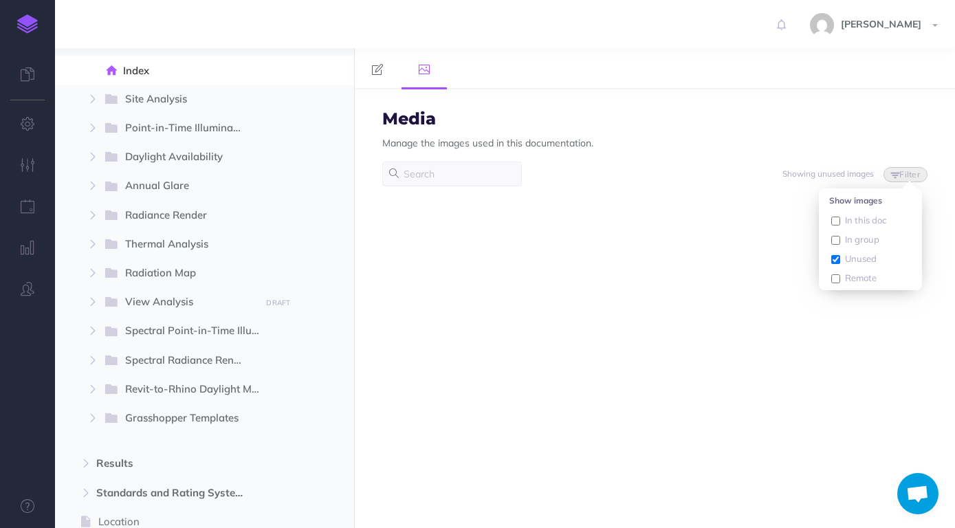
click at [428, 248] on div "Media Manage the images used in this documentation. Showing unused images Filte…" at bounding box center [655, 308] width 600 height 439
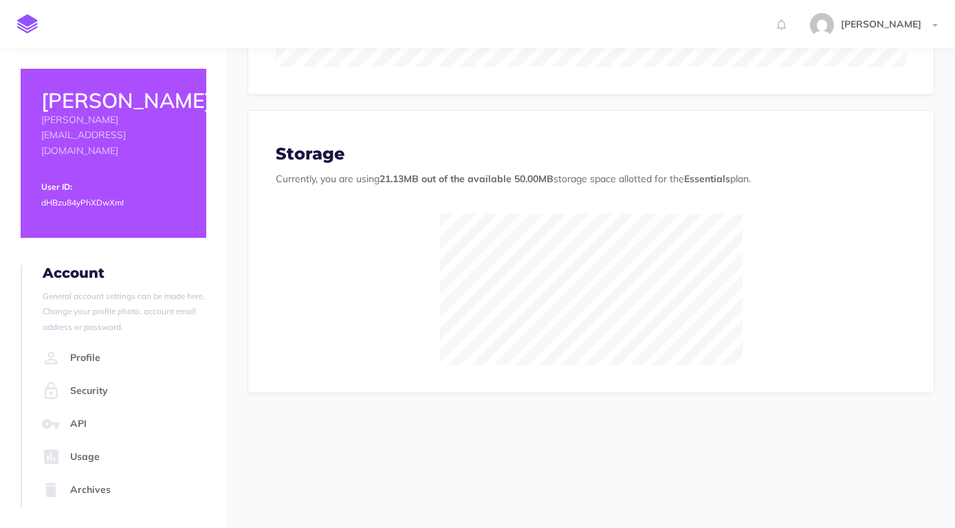
scroll to position [479, 0]
